Goal: Navigation & Orientation: Find specific page/section

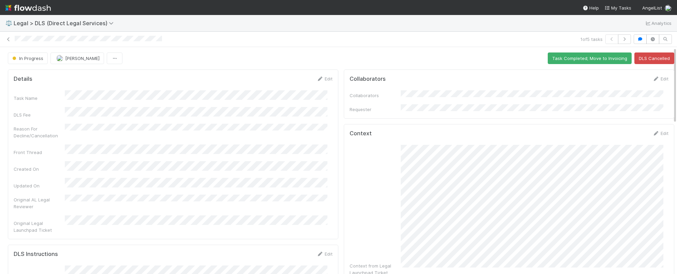
click at [37, 8] on img at bounding box center [27, 8] width 45 height 12
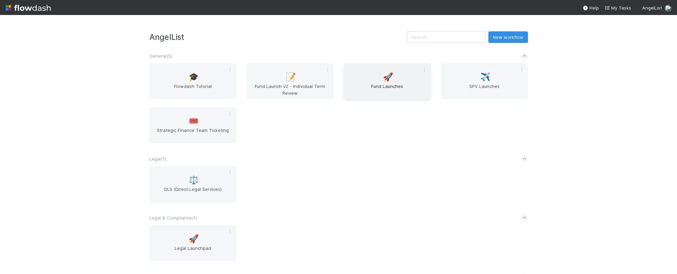
click at [394, 89] on span "Fund Launches" at bounding box center [386, 90] width 81 height 14
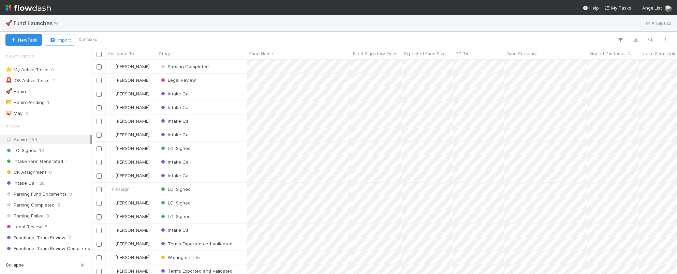
scroll to position [209, 580]
